Goal: Task Accomplishment & Management: Use online tool/utility

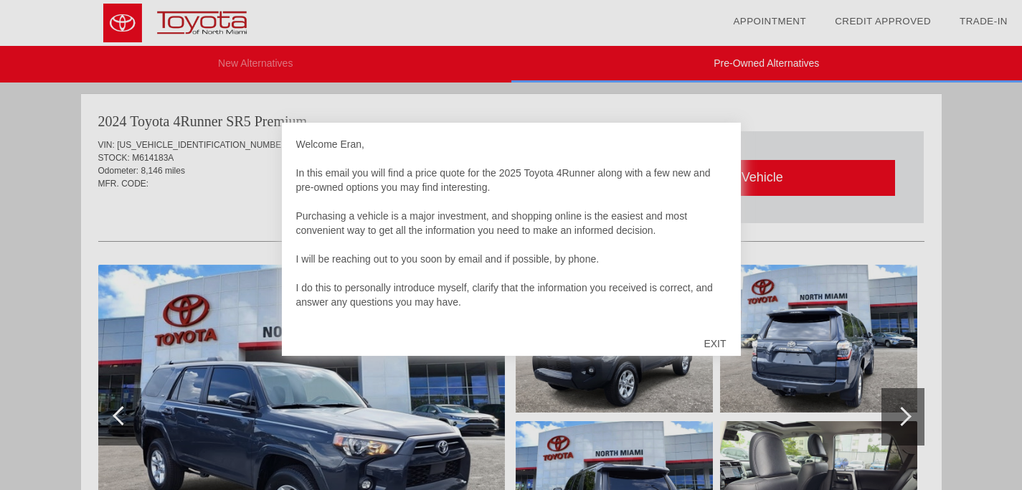
scroll to position [2056, 0]
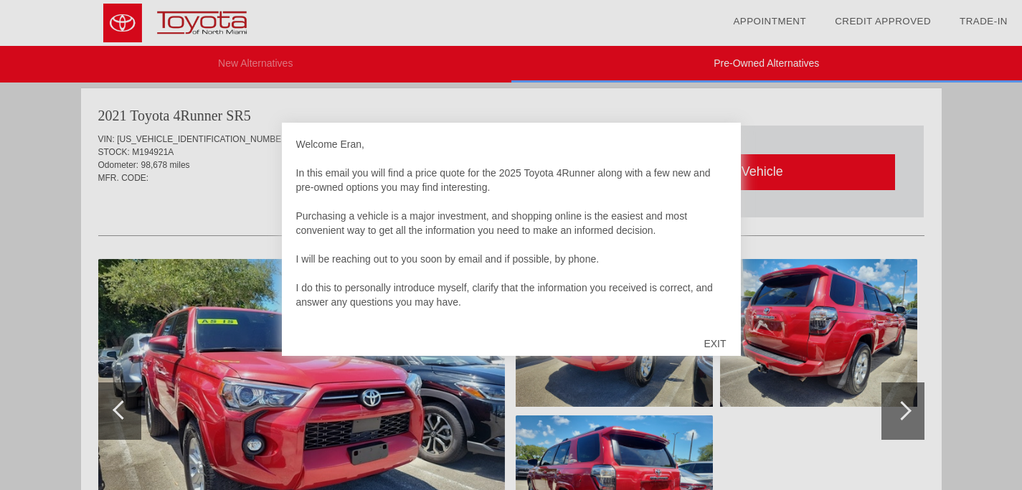
click at [717, 338] on div "EXIT" at bounding box center [714, 343] width 51 height 43
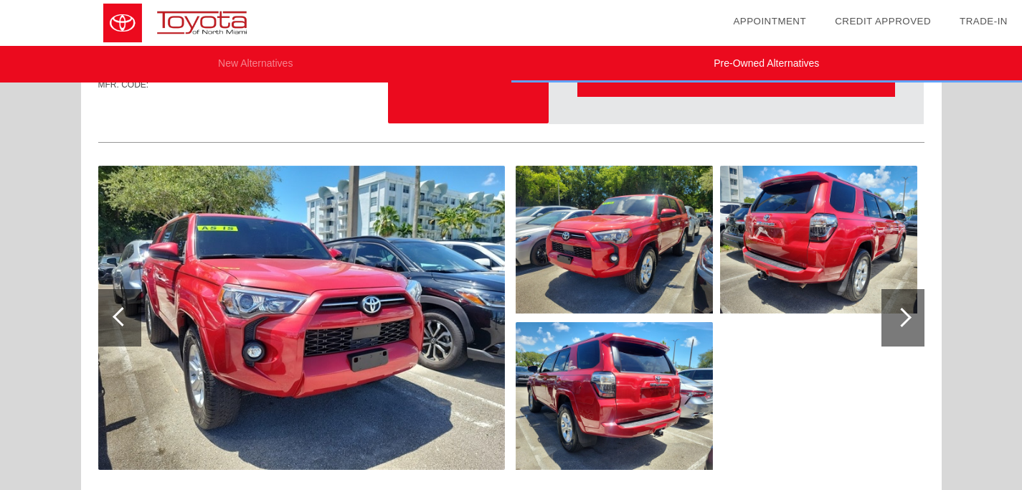
scroll to position [2145, 0]
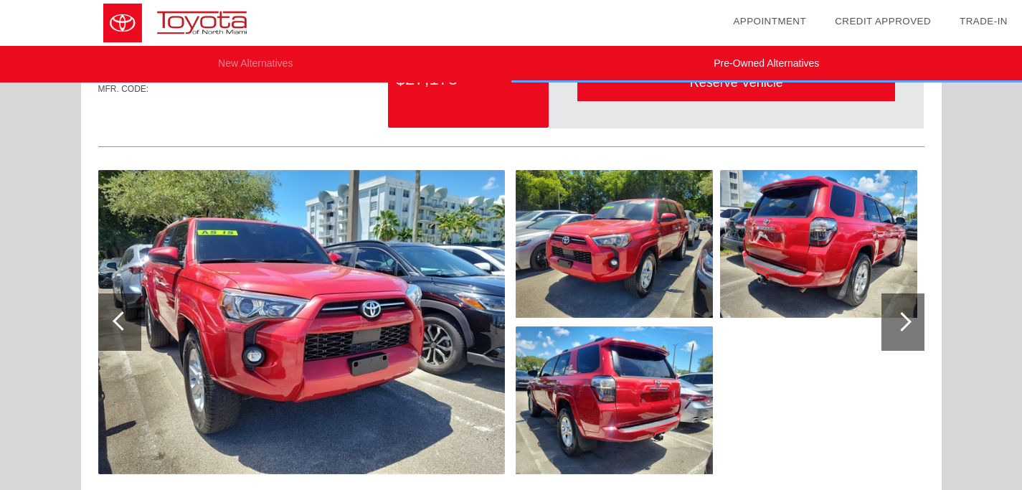
click at [911, 320] on div at bounding box center [903, 321] width 43 height 57
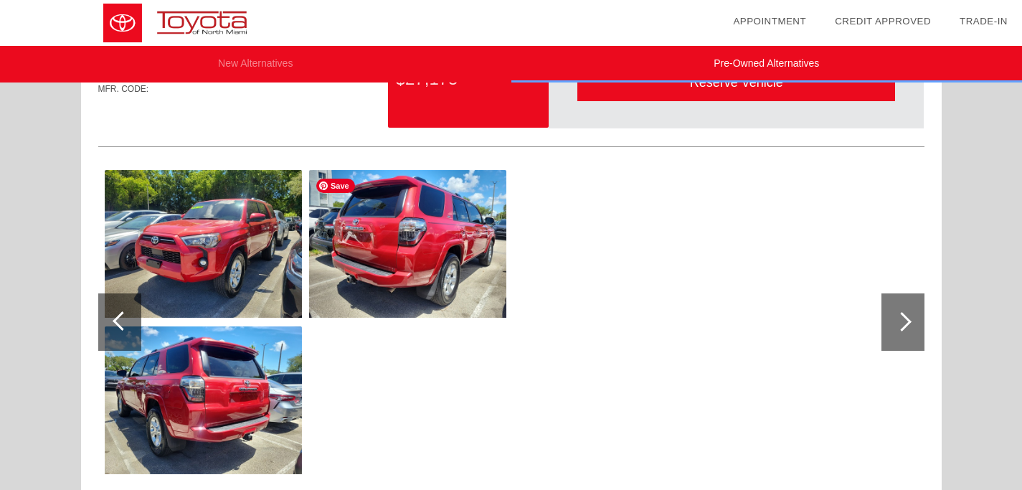
click at [401, 245] on img at bounding box center [407, 244] width 197 height 148
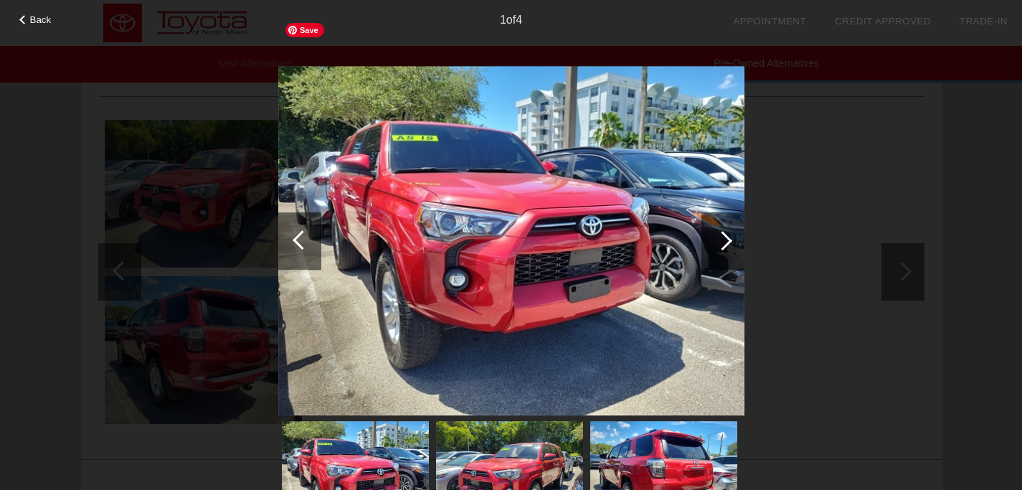
scroll to position [2196, 0]
click at [534, 478] on img at bounding box center [509, 476] width 147 height 110
click at [521, 458] on img at bounding box center [509, 476] width 147 height 110
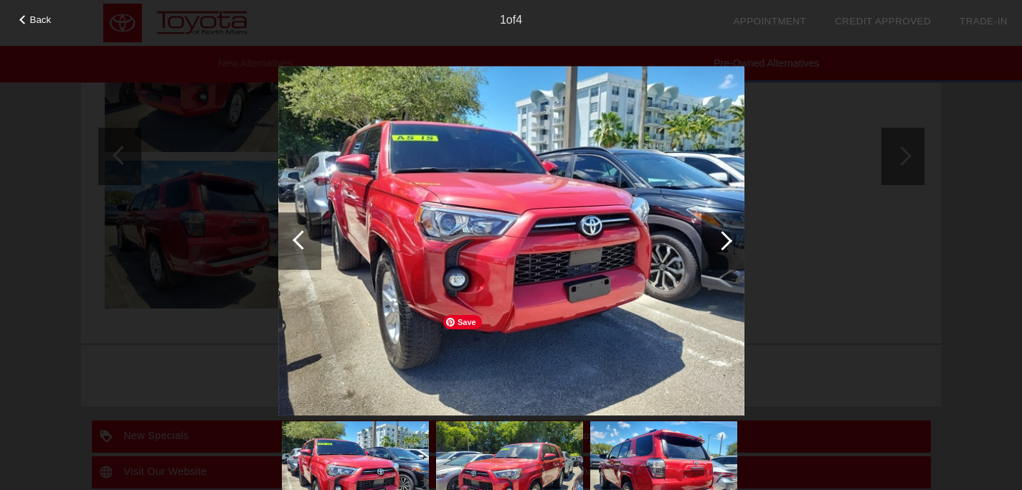
scroll to position [2407, 0]
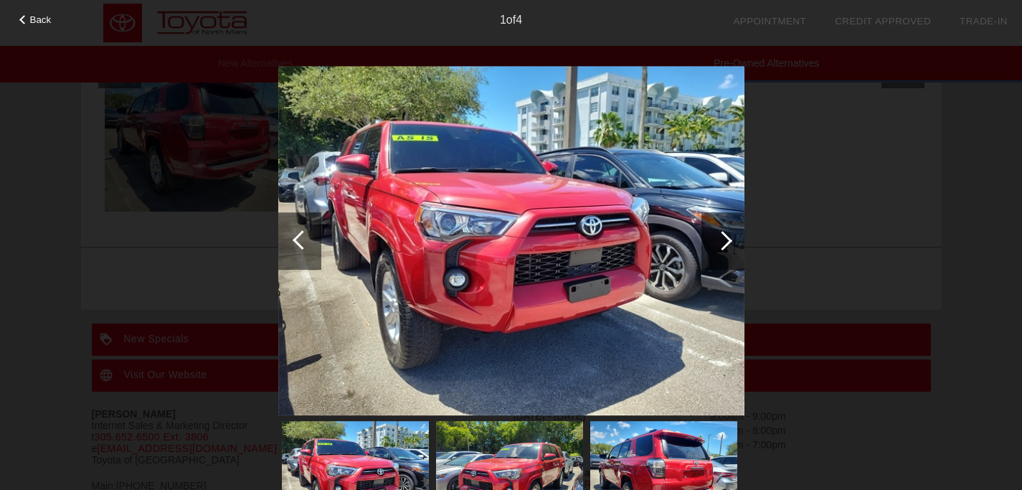
click at [727, 244] on div at bounding box center [722, 240] width 19 height 19
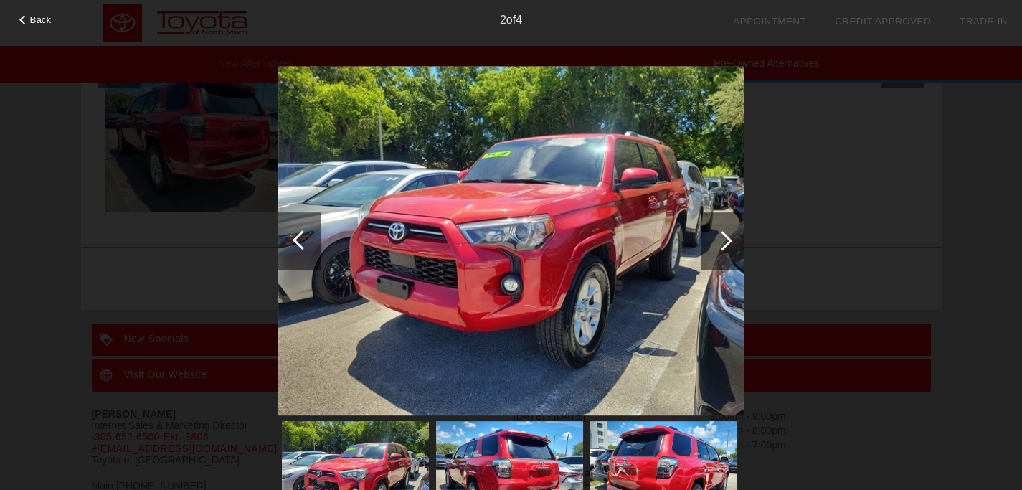
click at [727, 244] on div at bounding box center [722, 240] width 19 height 19
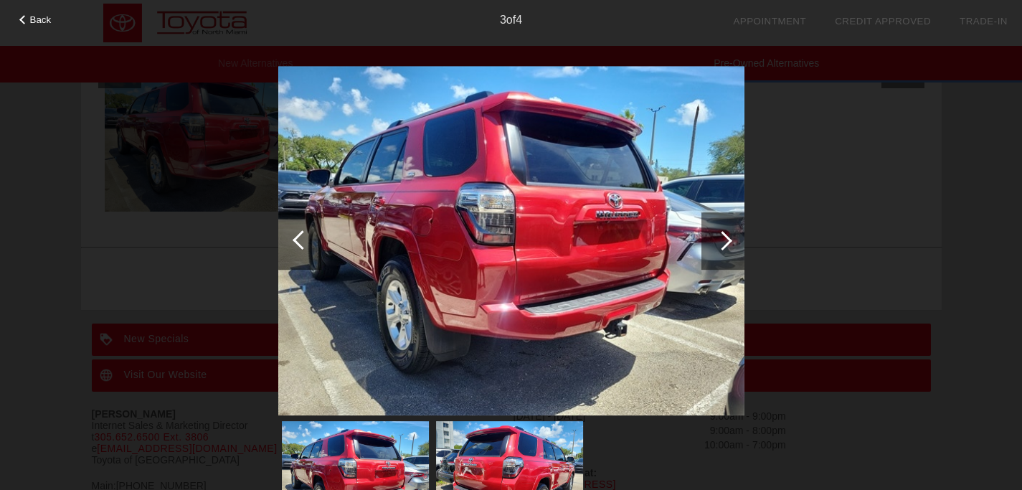
click at [728, 243] on div at bounding box center [722, 240] width 19 height 19
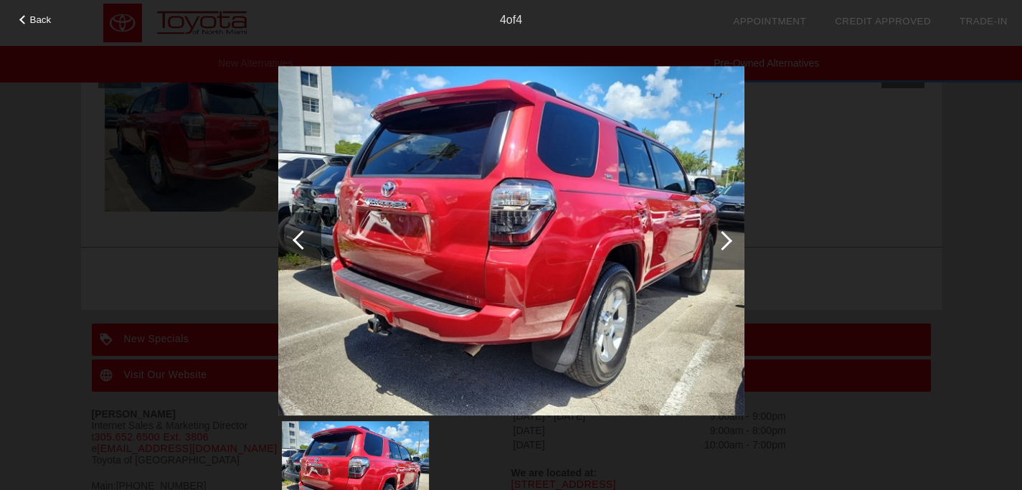
click at [728, 243] on div at bounding box center [722, 240] width 19 height 19
click at [727, 237] on div at bounding box center [722, 240] width 19 height 19
click at [297, 237] on div at bounding box center [302, 239] width 19 height 19
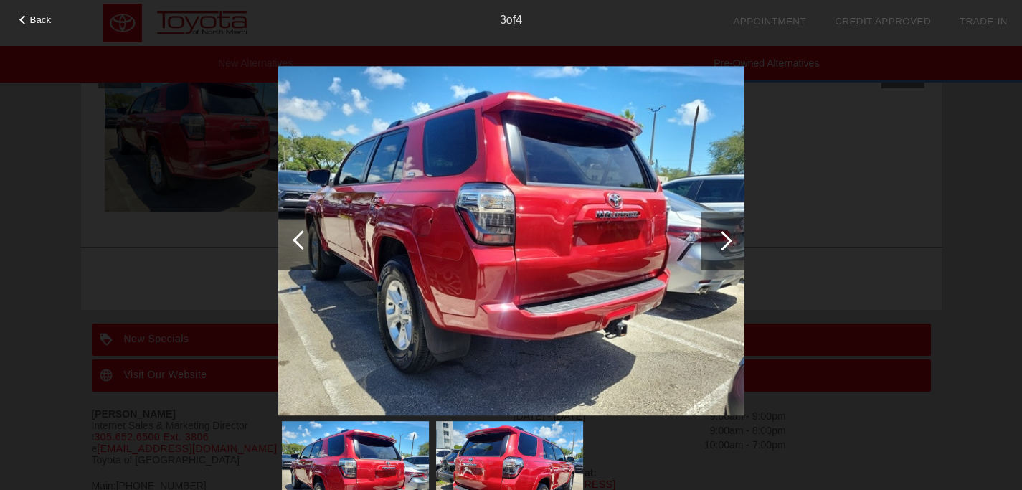
click at [297, 237] on div at bounding box center [302, 239] width 19 height 19
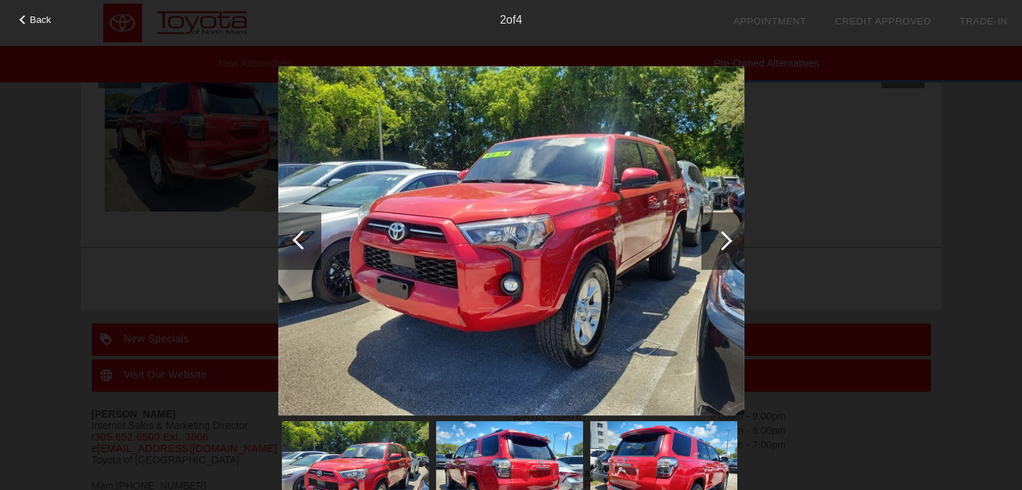
click at [297, 237] on div at bounding box center [302, 239] width 19 height 19
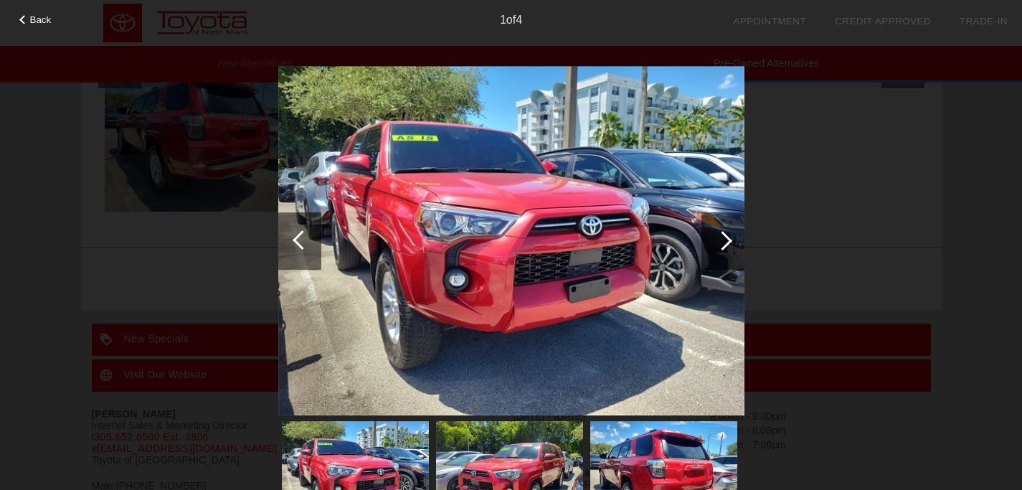
click at [297, 237] on div at bounding box center [302, 239] width 19 height 19
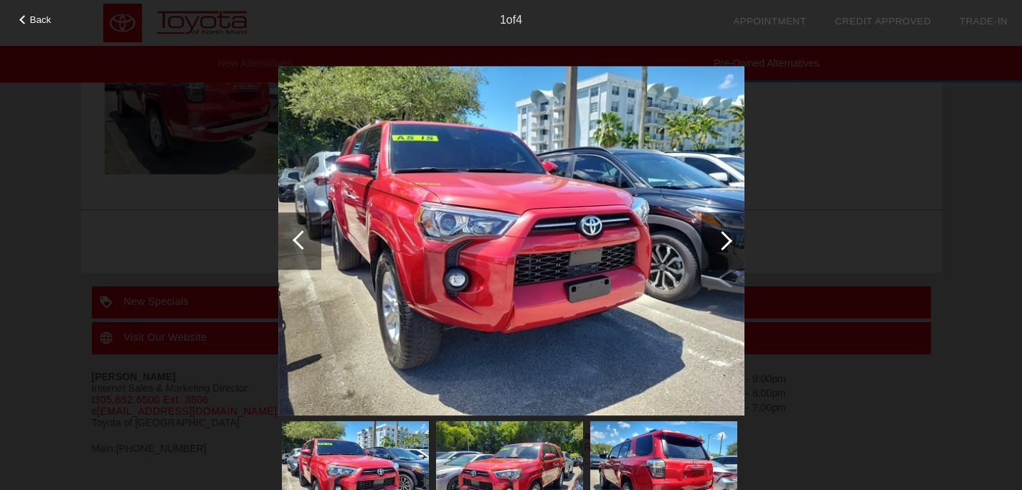
click at [30, 27] on div "1 of 4" at bounding box center [511, 14] width 1022 height 29
click at [26, 15] on div "Back" at bounding box center [36, 17] width 72 height 7
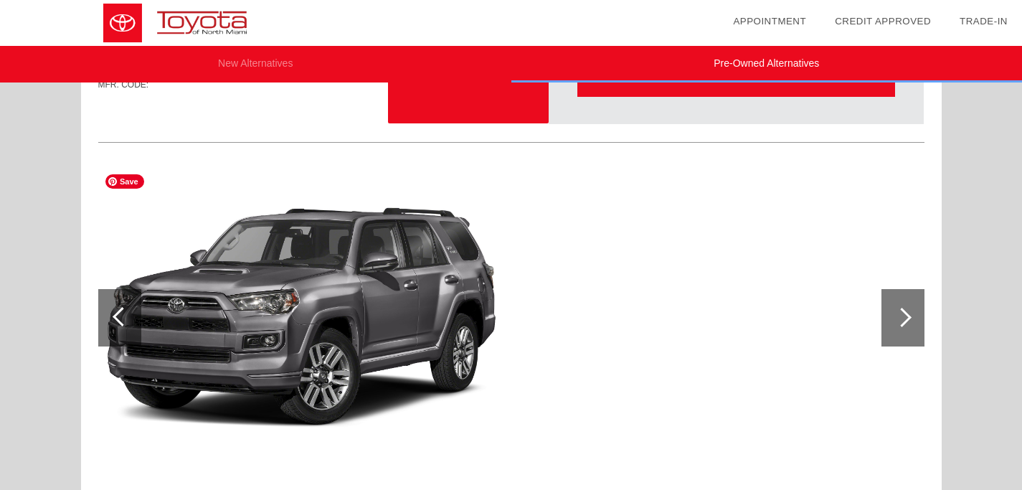
scroll to position [1564, 0]
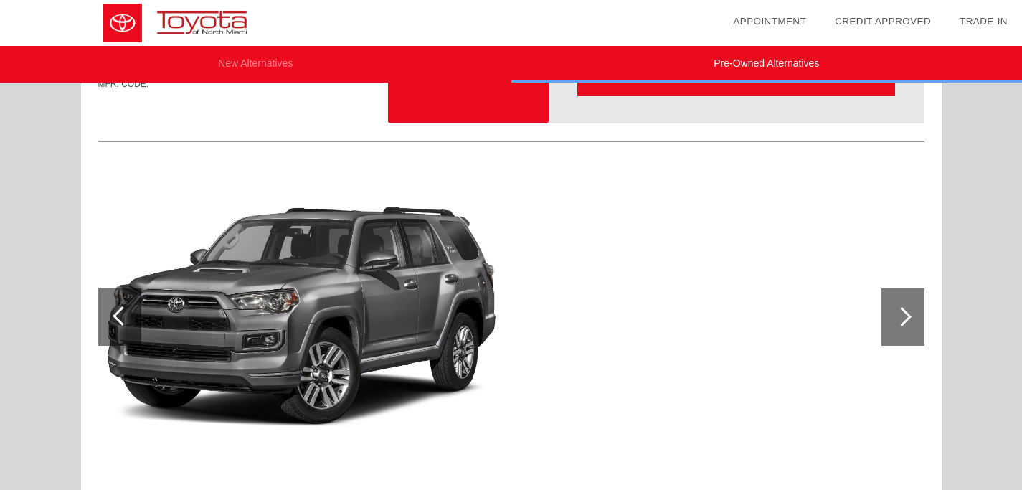
click at [904, 321] on div at bounding box center [901, 316] width 19 height 19
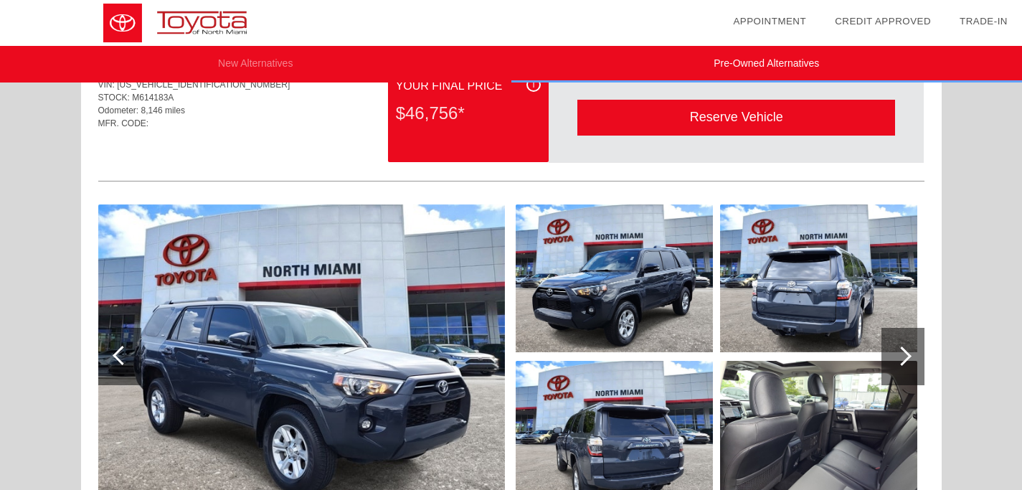
scroll to position [0, 0]
